Goal: Find specific page/section

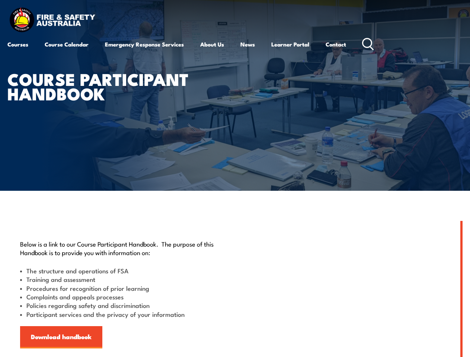
click at [235, 179] on article "Course Participant Handbook" at bounding box center [234, 95] width 455 height 191
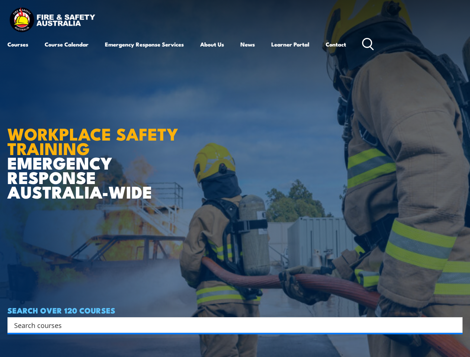
click at [235, 179] on article "WORKPLACE SAFETY TRAINING EMERGENCY RESPONSE [GEOGRAPHIC_DATA]-WIDE SEARCH OVER…" at bounding box center [234, 178] width 455 height 357
click at [230, 325] on input "Search input" at bounding box center [230, 325] width 432 height 11
click at [455, 325] on icon "Search magnifier button" at bounding box center [455, 325] width 8 height 10
